Goal: Task Accomplishment & Management: Manage account settings

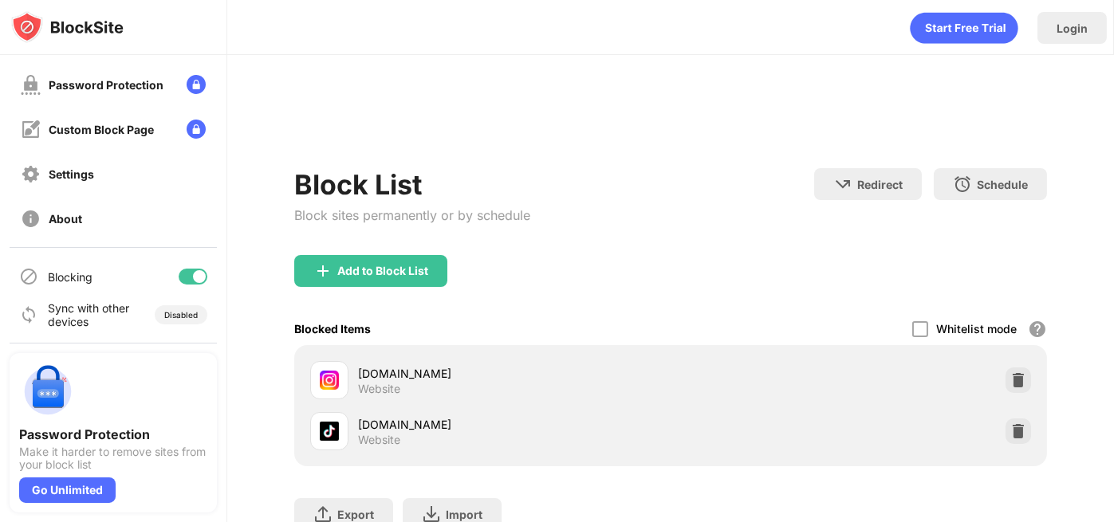
click at [188, 283] on div "Blocking" at bounding box center [113, 277] width 207 height 38
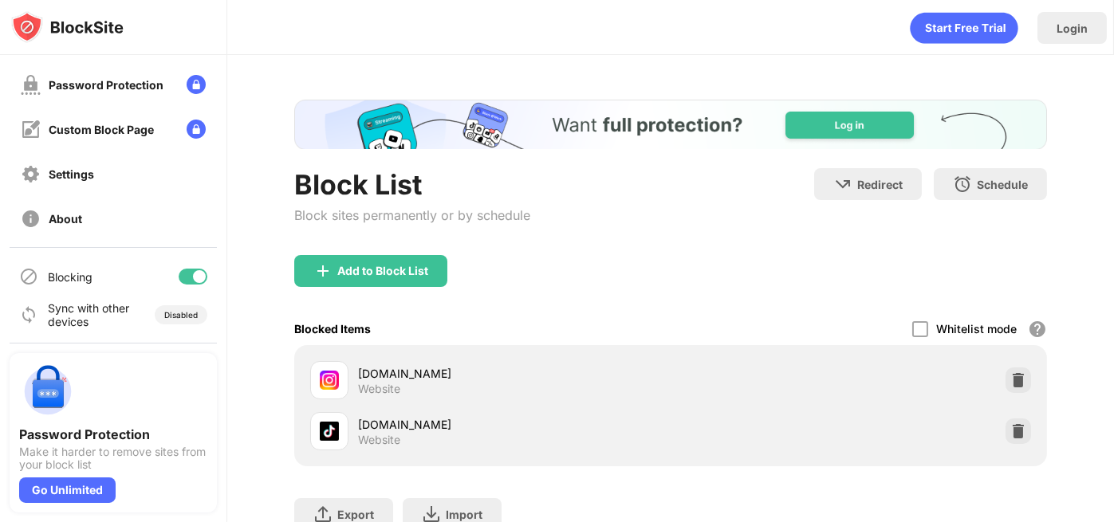
click at [193, 277] on div at bounding box center [199, 276] width 13 height 13
drag, startPoint x: 199, startPoint y: 264, endPoint x: 191, endPoint y: 274, distance: 12.6
click at [196, 270] on div "Blocking" at bounding box center [113, 277] width 207 height 38
click at [191, 274] on div at bounding box center [193, 277] width 29 height 16
